Goal: Navigation & Orientation: Find specific page/section

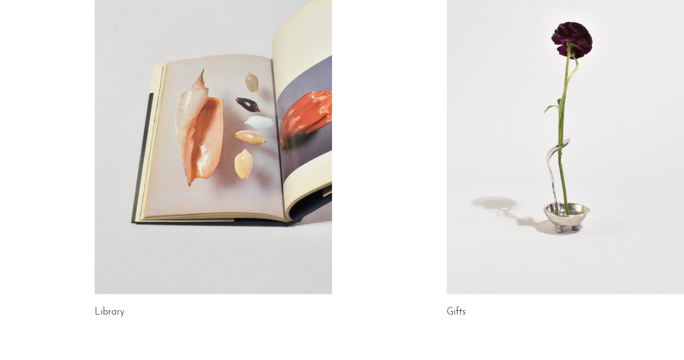
scroll to position [596, 0]
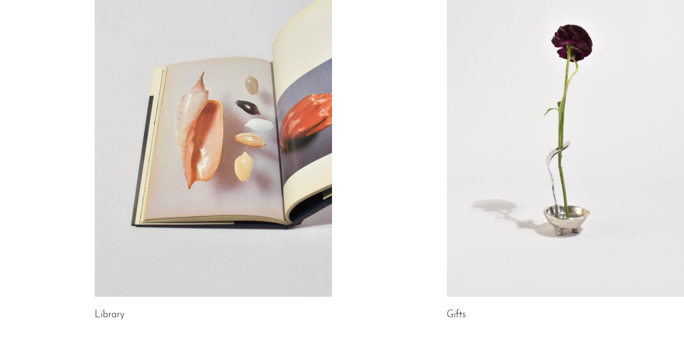
click at [536, 226] on link at bounding box center [565, 130] width 237 height 333
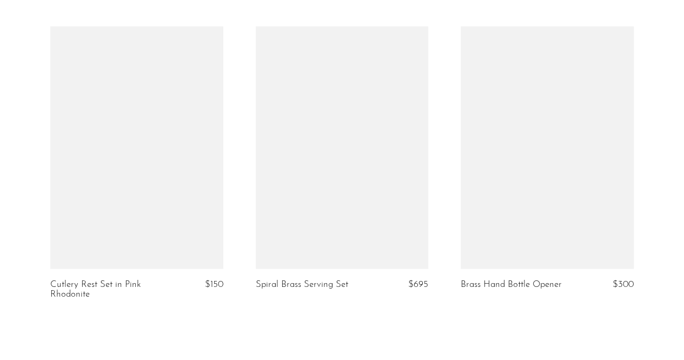
scroll to position [3527, 0]
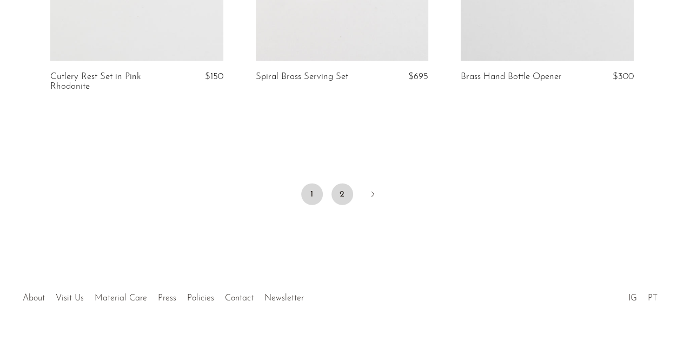
click at [344, 188] on link "2" at bounding box center [343, 194] width 22 height 22
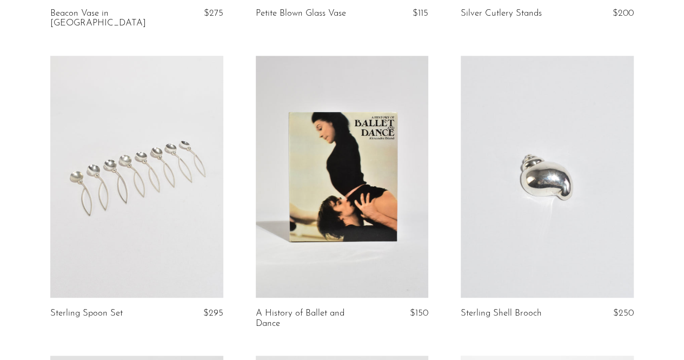
scroll to position [264, 0]
